Goal: Find specific page/section: Find specific page/section

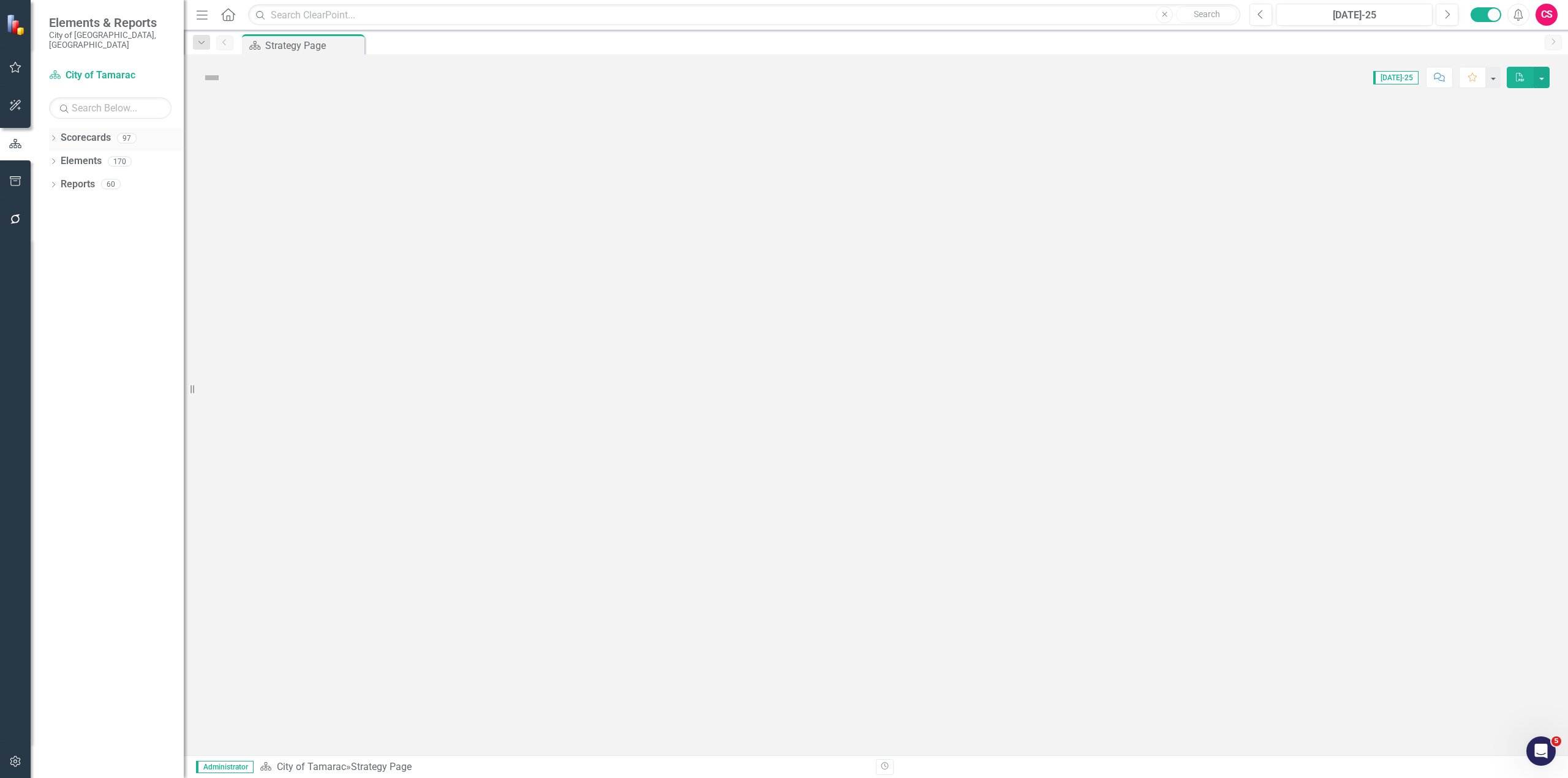
click at [53, 136] on icon "Dropdown" at bounding box center [53, 139] width 9 height 6
click at [90, 178] on link "City of Tamarac (Copy)" at bounding box center [125, 185] width 116 height 14
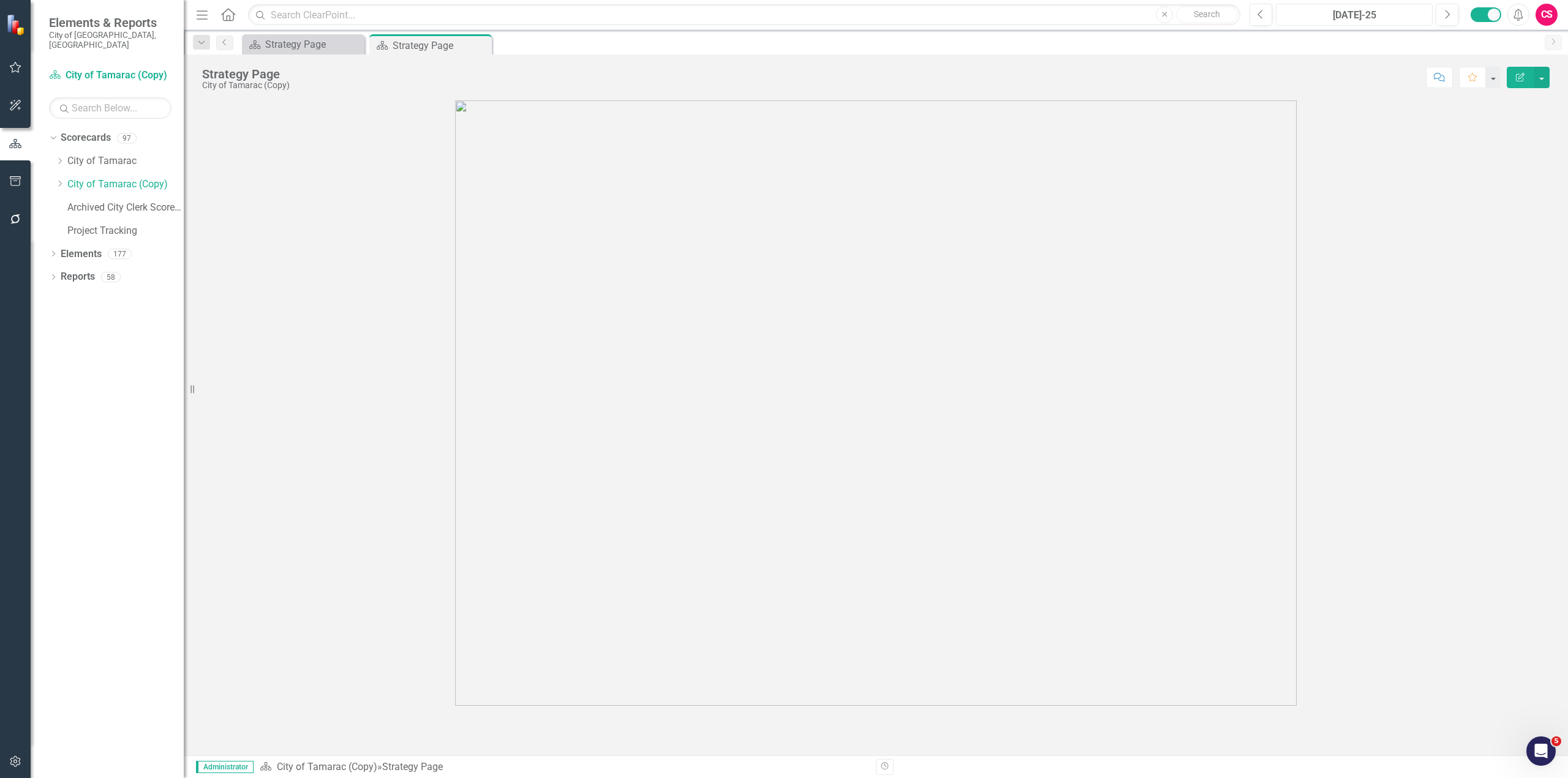
click at [1334, 19] on div "[DATE]-25" at bounding box center [1354, 15] width 148 height 14
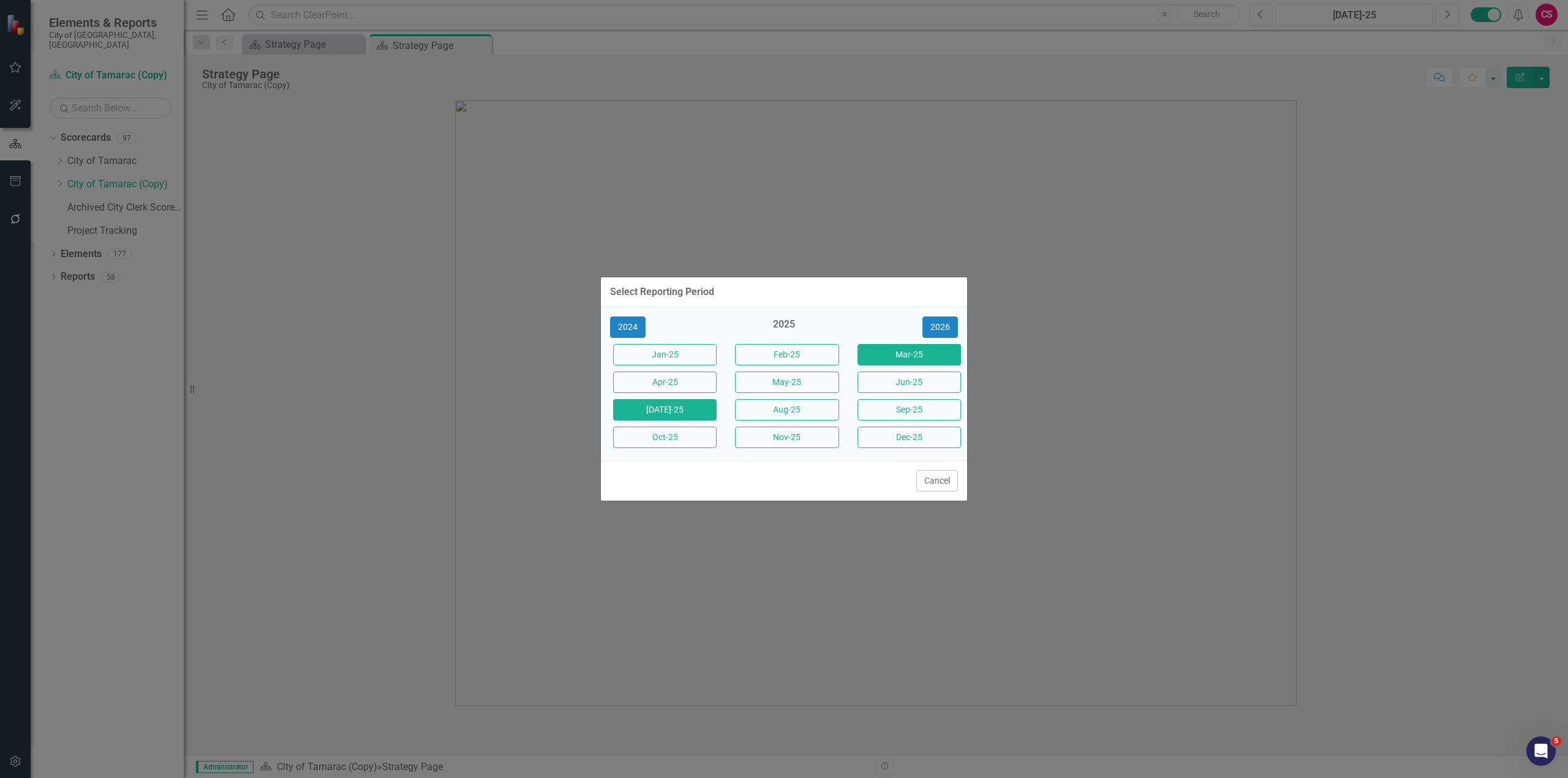
click at [914, 357] on button "Mar-25" at bounding box center [909, 354] width 103 height 22
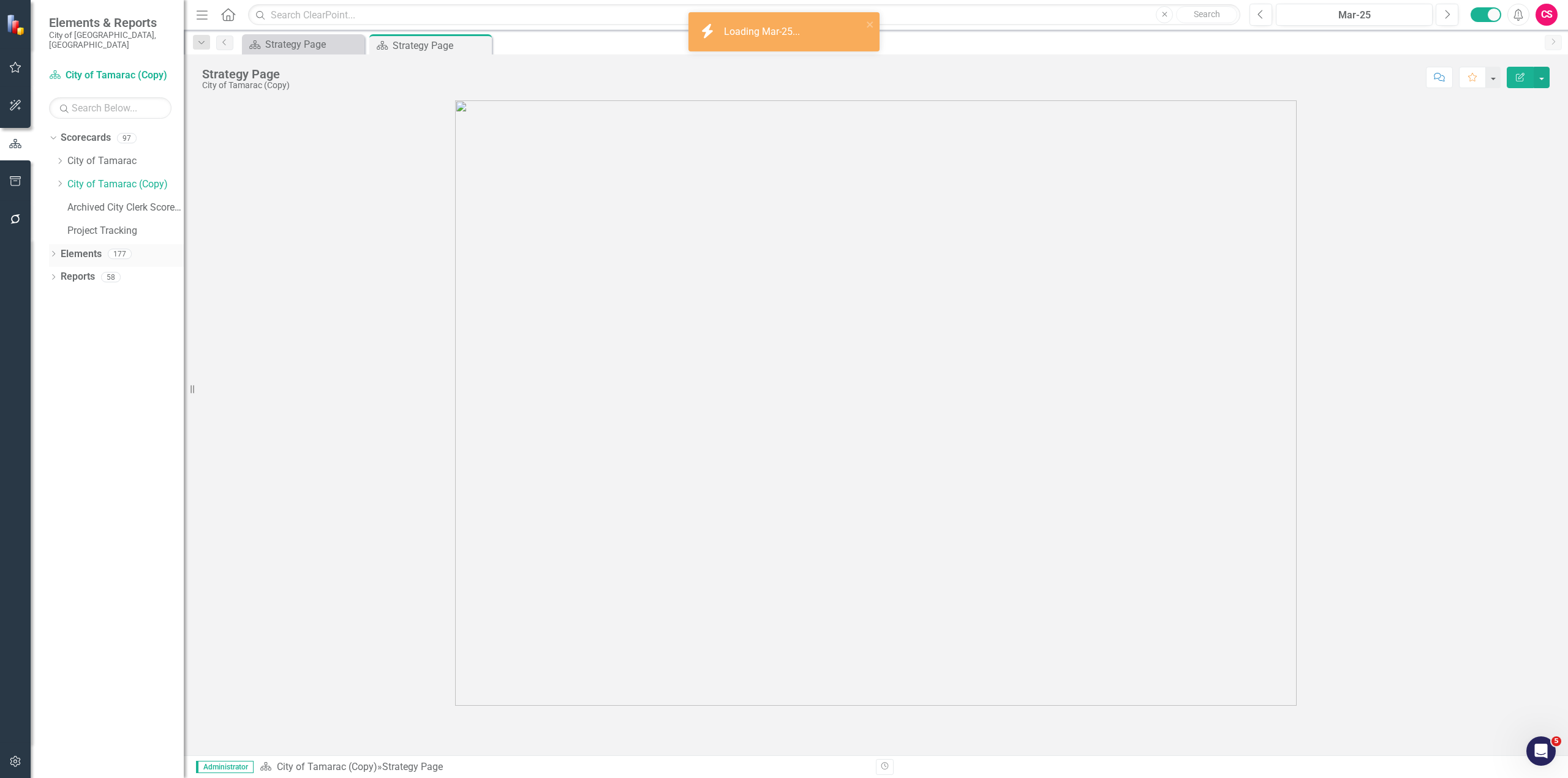
click at [52, 250] on div "Dropdown" at bounding box center [53, 255] width 9 height 10
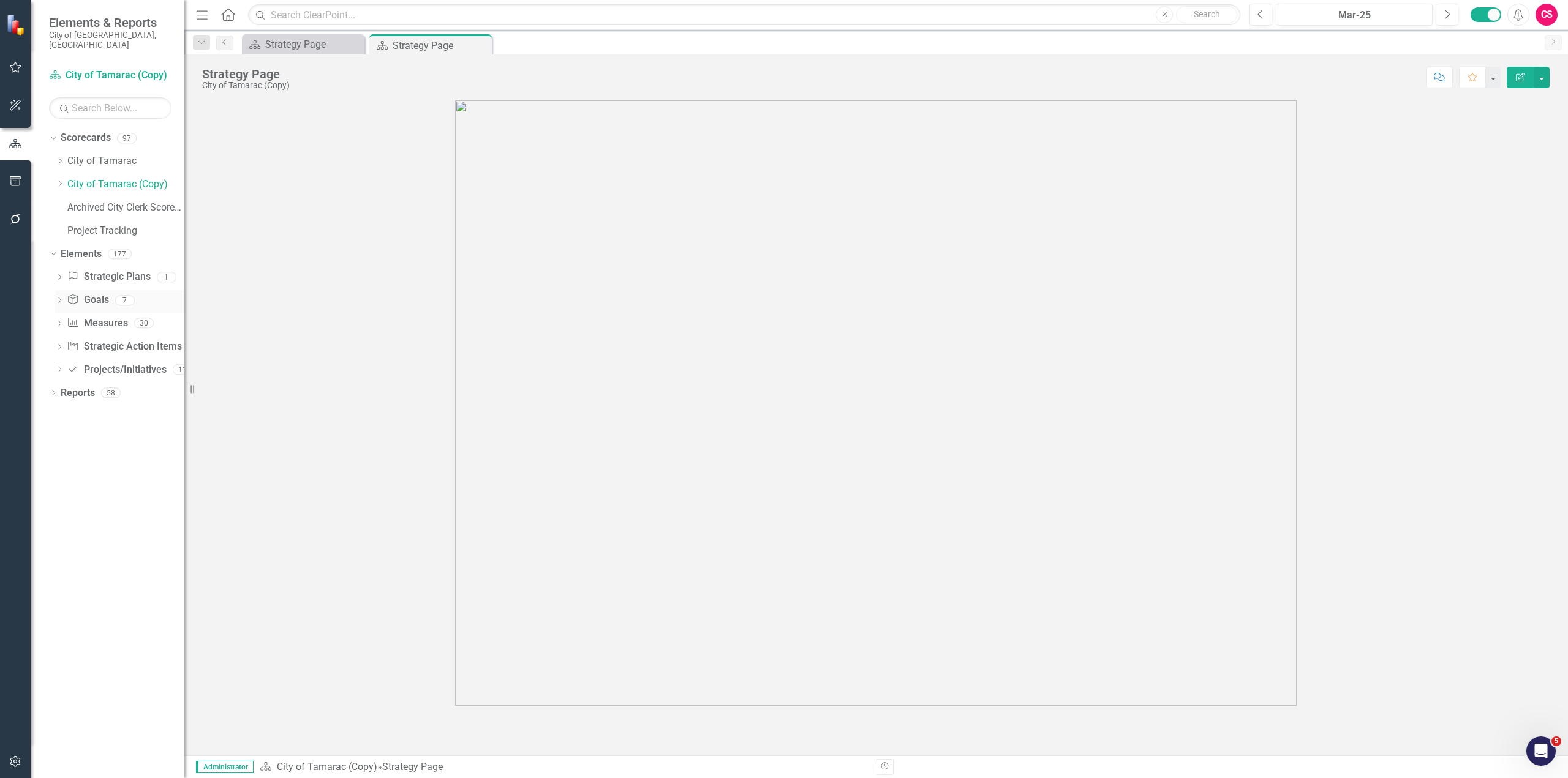
click at [62, 298] on icon "Dropdown" at bounding box center [59, 301] width 9 height 6
click at [130, 314] on div "Tamarac is HOME" at bounding box center [126, 320] width 78 height 11
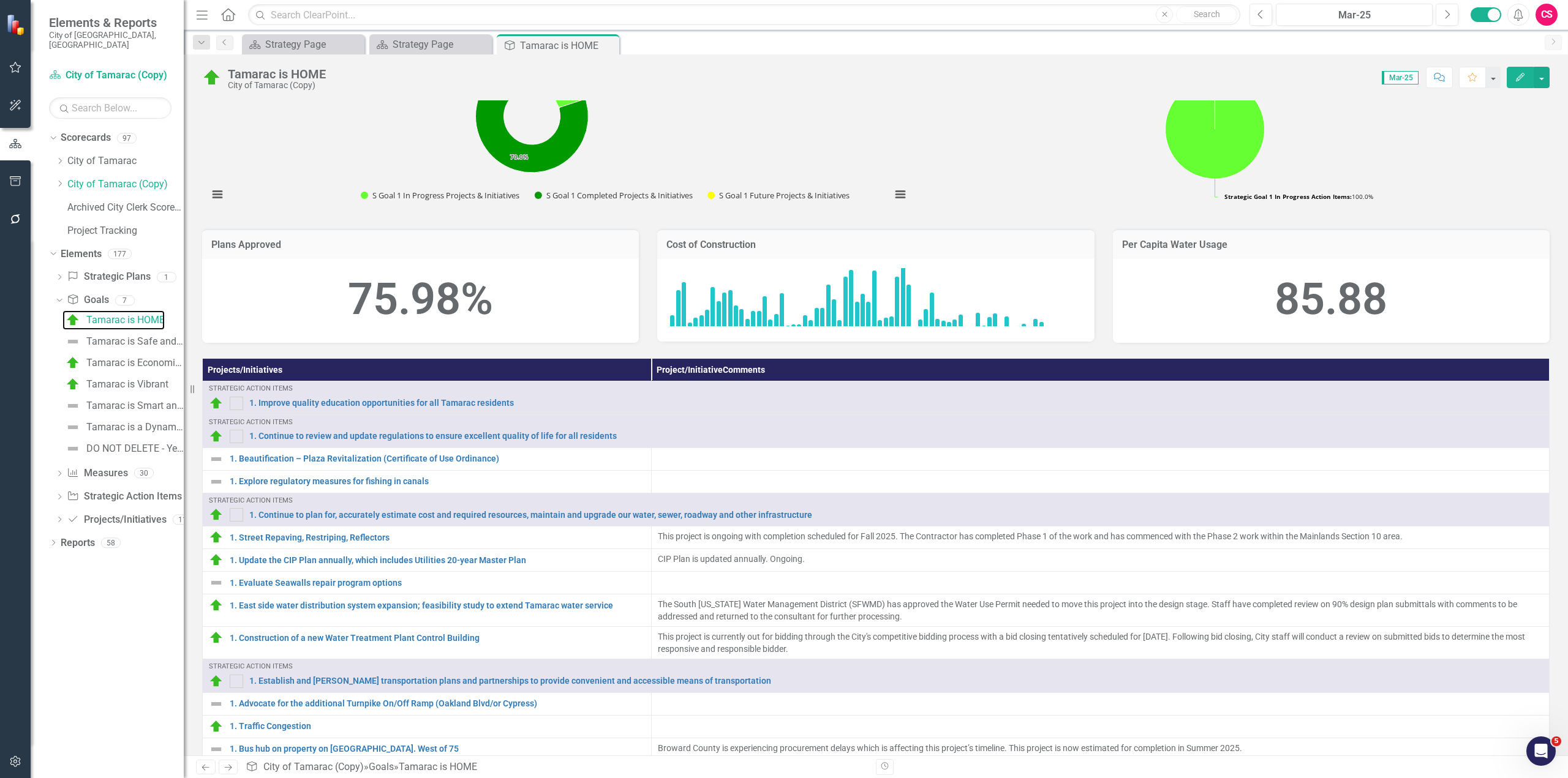
scroll to position [122, 0]
click at [1543, 82] on button "button" at bounding box center [1542, 77] width 16 height 22
click at [1510, 124] on link "Edit Report Edit Layout" at bounding box center [1499, 122] width 99 height 22
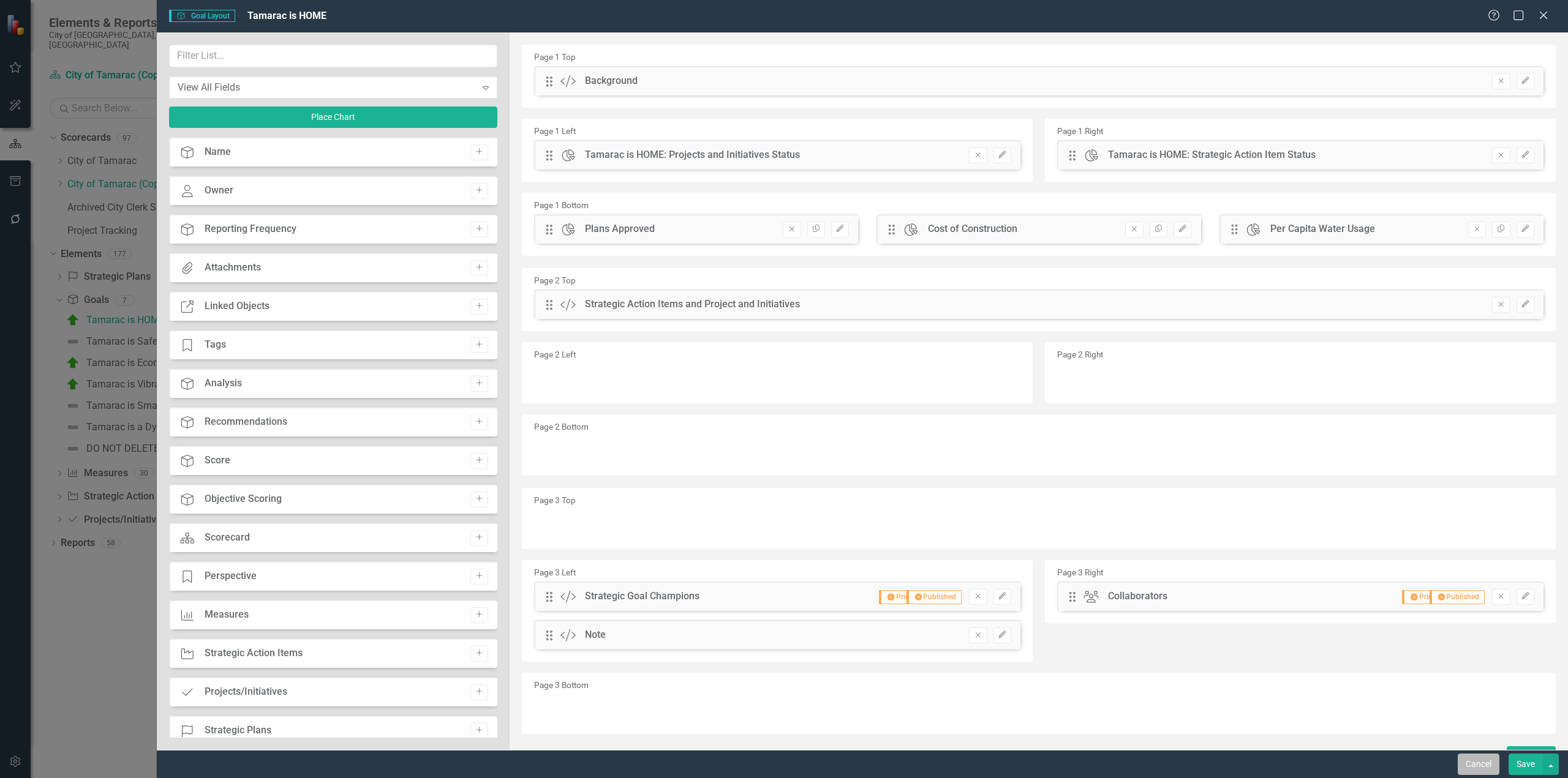
click at [1485, 772] on button "Cancel" at bounding box center [1478, 764] width 42 height 22
